Goal: Find specific page/section: Find specific page/section

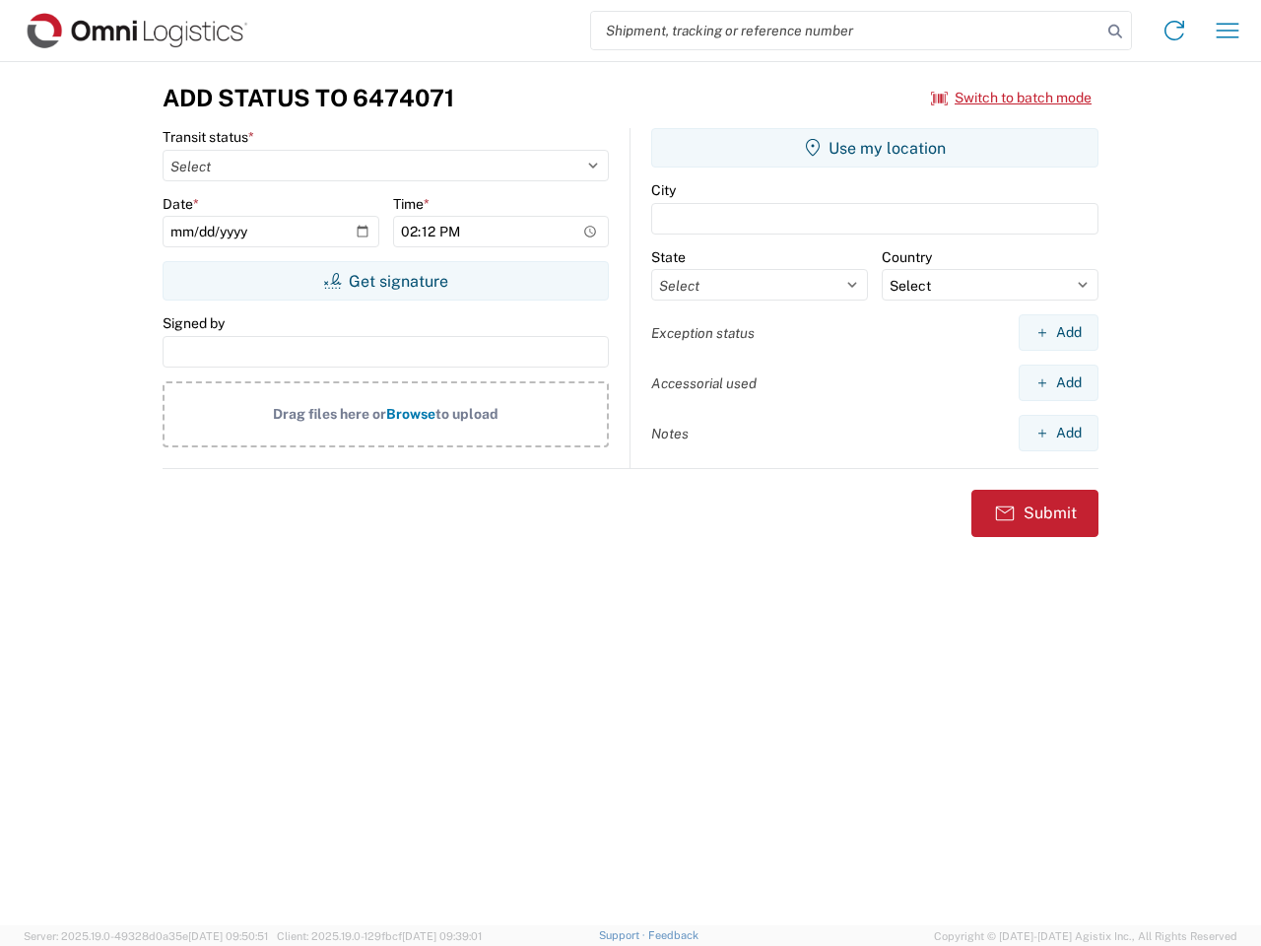
click at [846, 31] on input "search" at bounding box center [846, 30] width 510 height 37
click at [1115, 32] on icon at bounding box center [1115, 32] width 28 height 28
click at [1174, 31] on icon at bounding box center [1174, 31] width 32 height 32
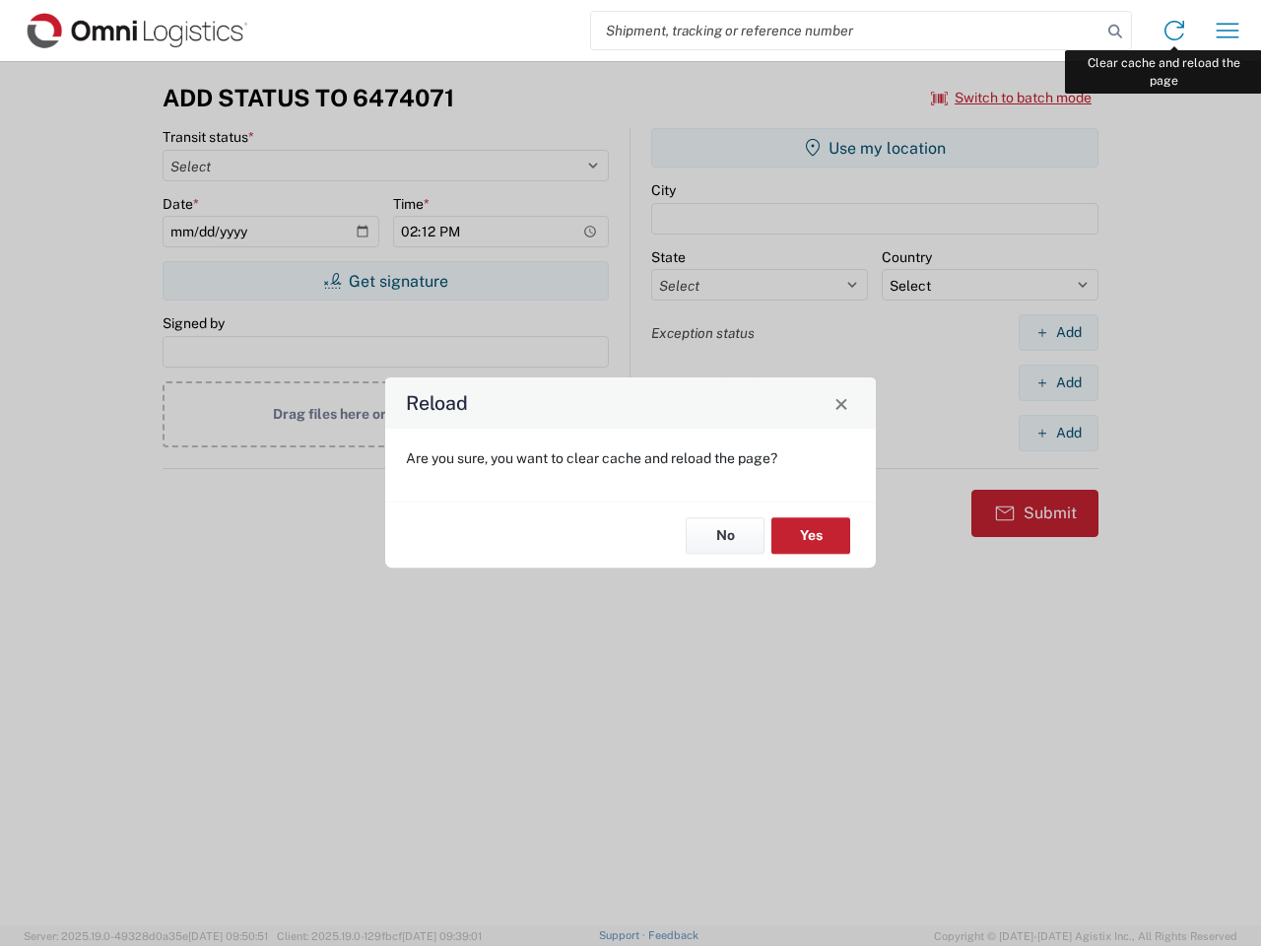
click at [1227, 31] on div "Reload Are you sure, you want to clear cache and reload the page? No Yes" at bounding box center [630, 473] width 1261 height 946
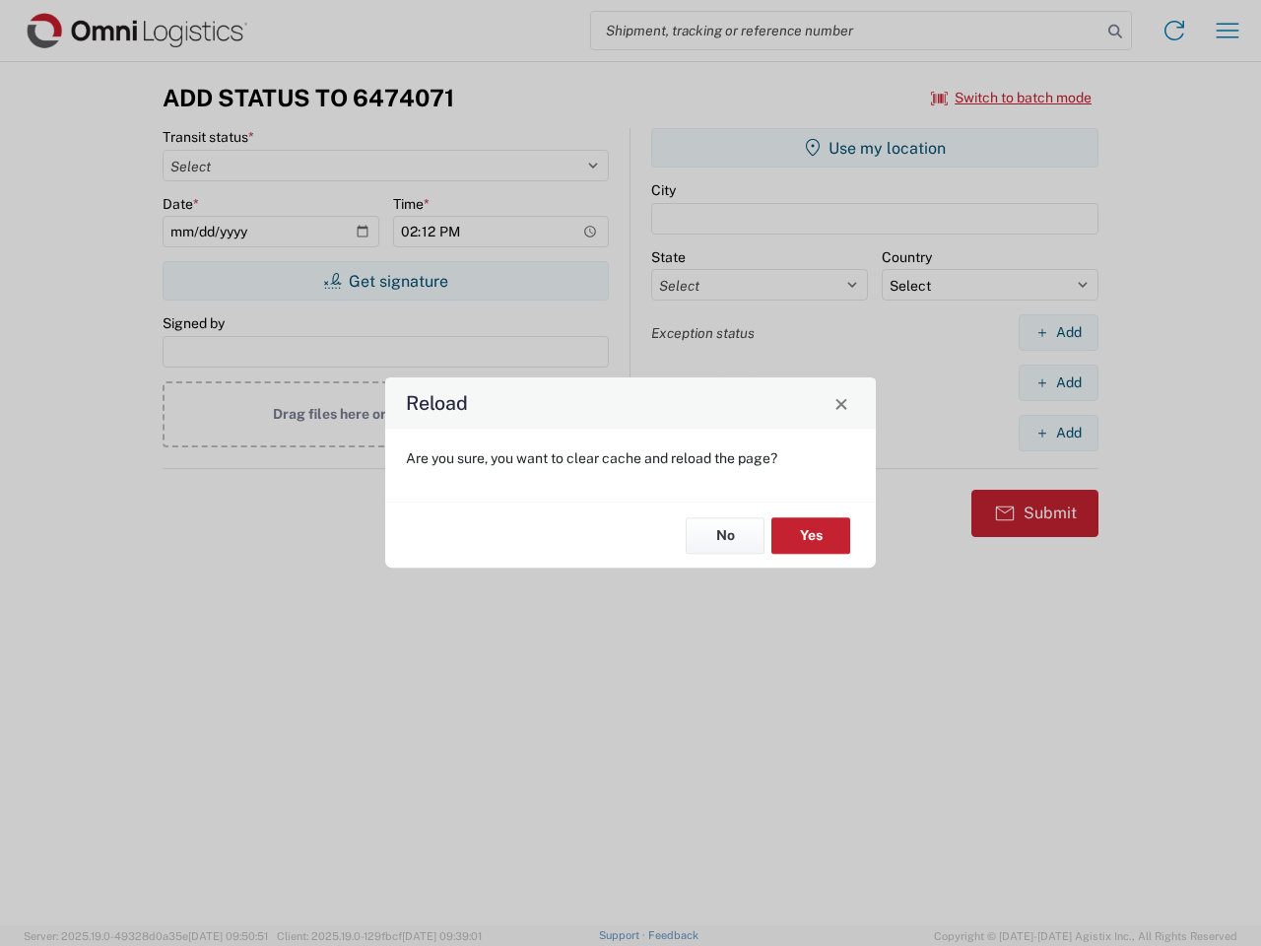
click at [1012, 98] on div "Reload Are you sure, you want to clear cache and reload the page? No Yes" at bounding box center [630, 473] width 1261 height 946
click at [385, 281] on div "Reload Are you sure, you want to clear cache and reload the page? No Yes" at bounding box center [630, 473] width 1261 height 946
click at [875, 148] on div "Reload Are you sure, you want to clear cache and reload the page? No Yes" at bounding box center [630, 473] width 1261 height 946
click at [1058, 332] on div "Reload Are you sure, you want to clear cache and reload the page? No Yes" at bounding box center [630, 473] width 1261 height 946
click at [1058, 382] on div "Reload Are you sure, you want to clear cache and reload the page? No Yes" at bounding box center [630, 473] width 1261 height 946
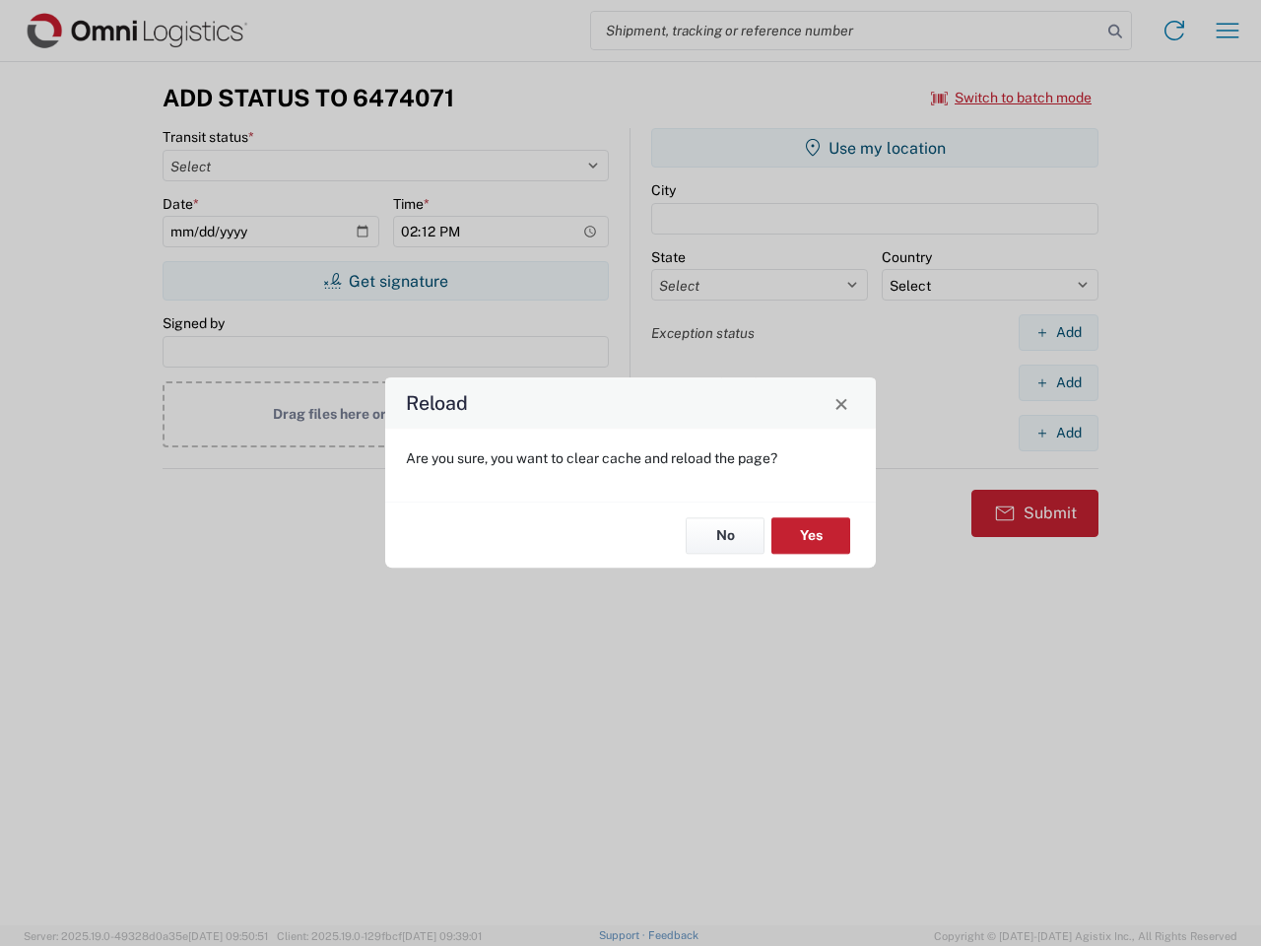
click at [1058, 432] on div "Reload Are you sure, you want to clear cache and reload the page? No Yes" at bounding box center [630, 473] width 1261 height 946
